Goal: Information Seeking & Learning: Learn about a topic

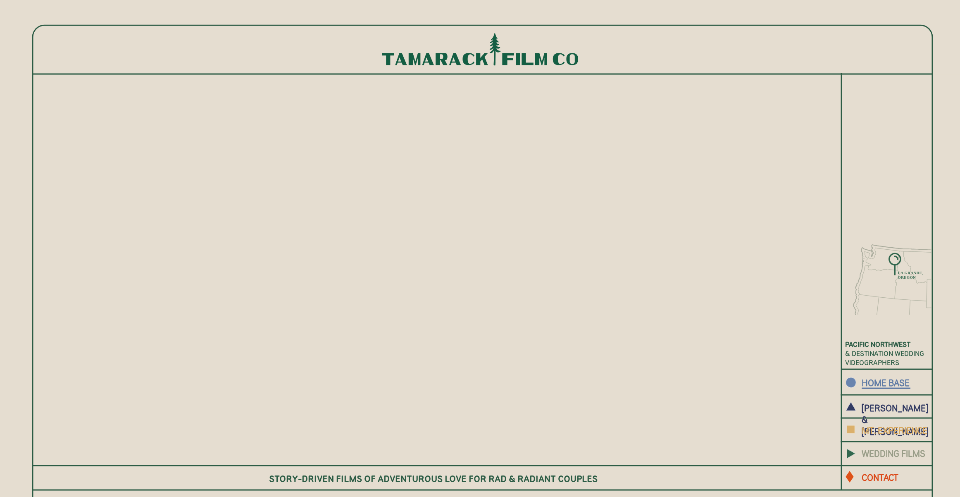
click at [905, 452] on b "WEDDING FILMS" at bounding box center [894, 453] width 64 height 11
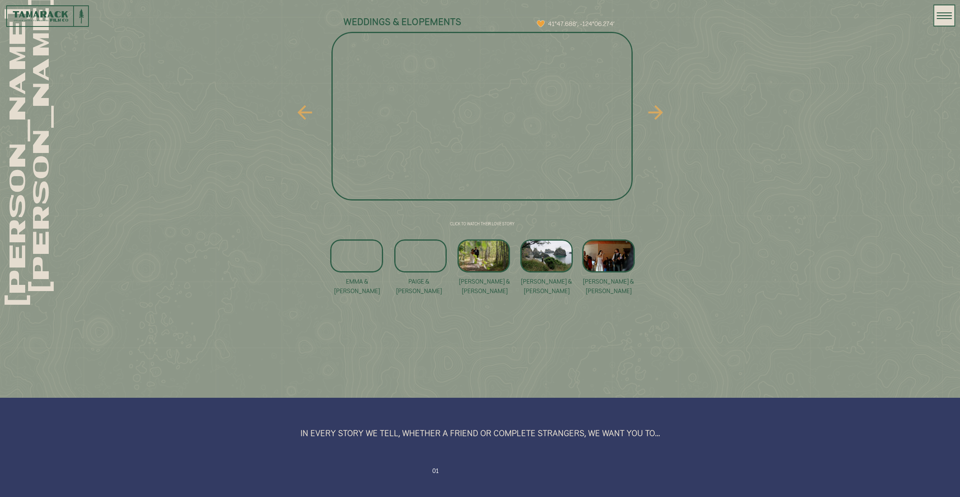
scroll to position [686, 0]
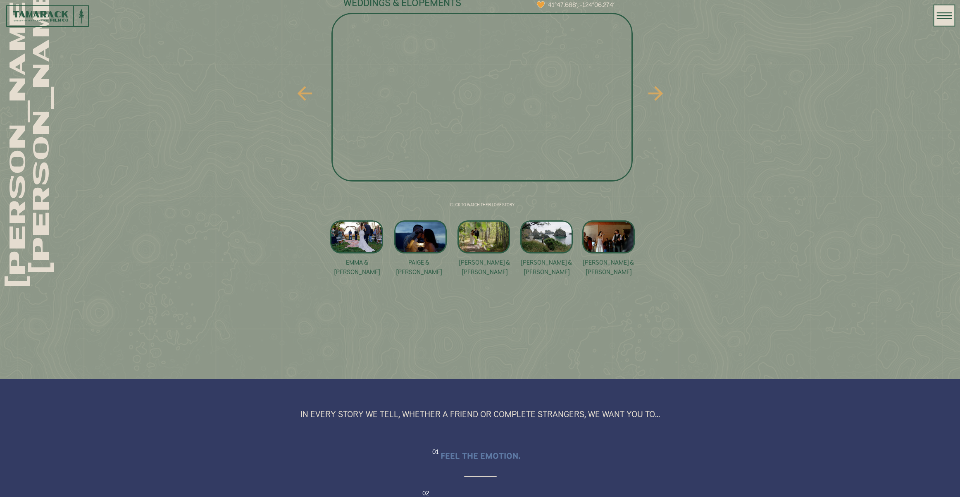
click at [657, 93] on icon at bounding box center [655, 93] width 14 height 14
click at [490, 237] on div at bounding box center [484, 236] width 52 height 33
click at [615, 240] on div at bounding box center [608, 236] width 52 height 33
